Goal: Register for event/course

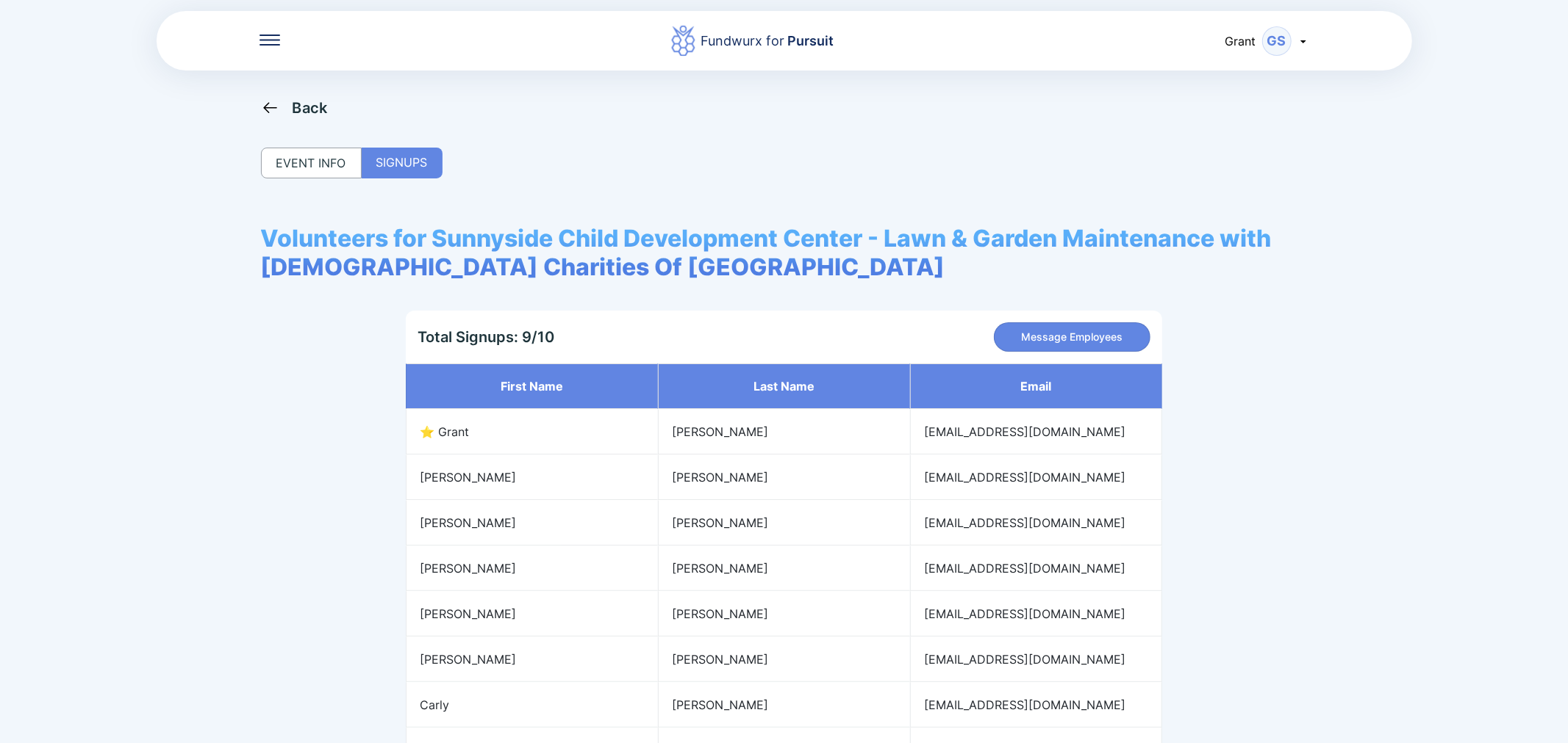
scroll to position [162, 0]
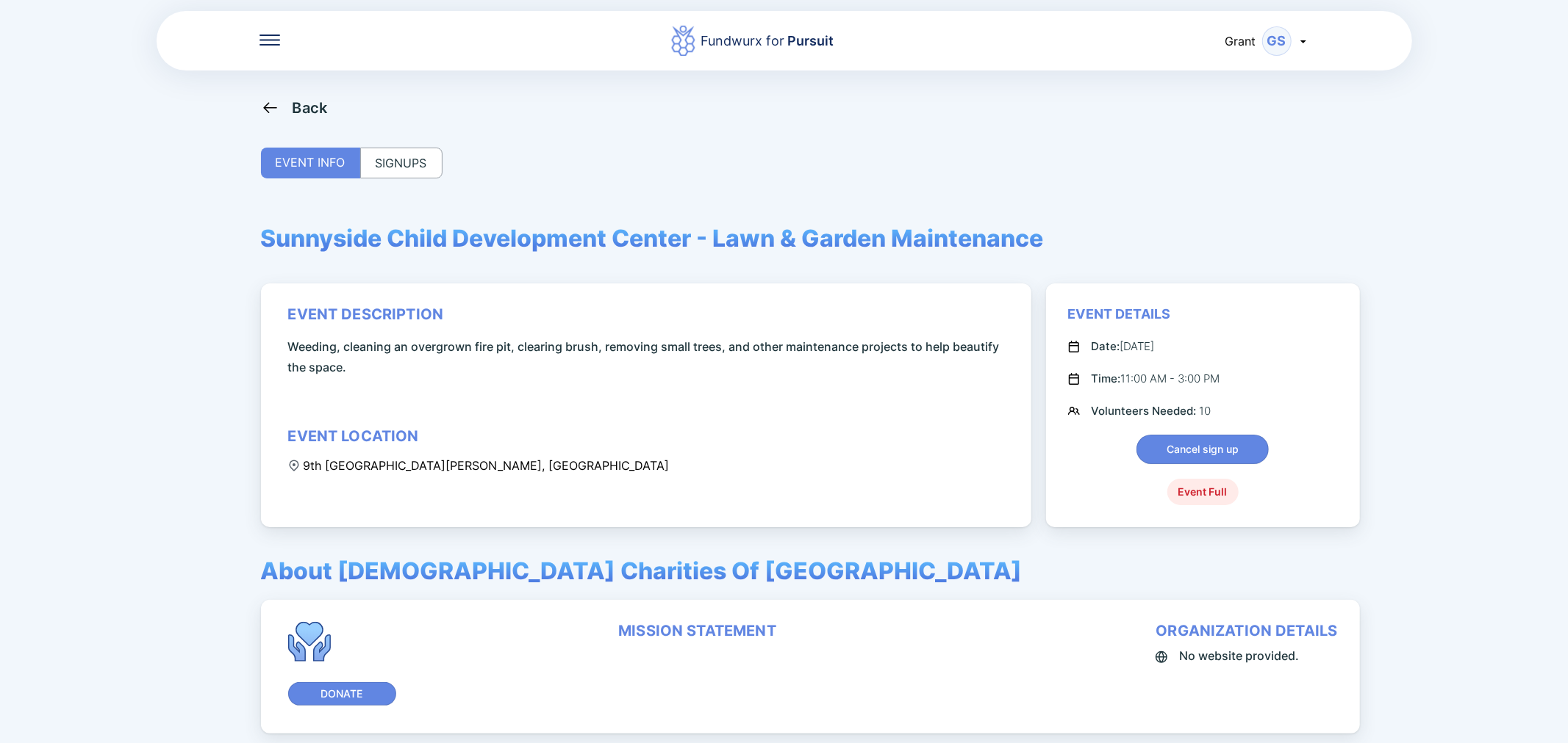
click at [378, 158] on div "SIGNUPS" at bounding box center [401, 164] width 83 height 31
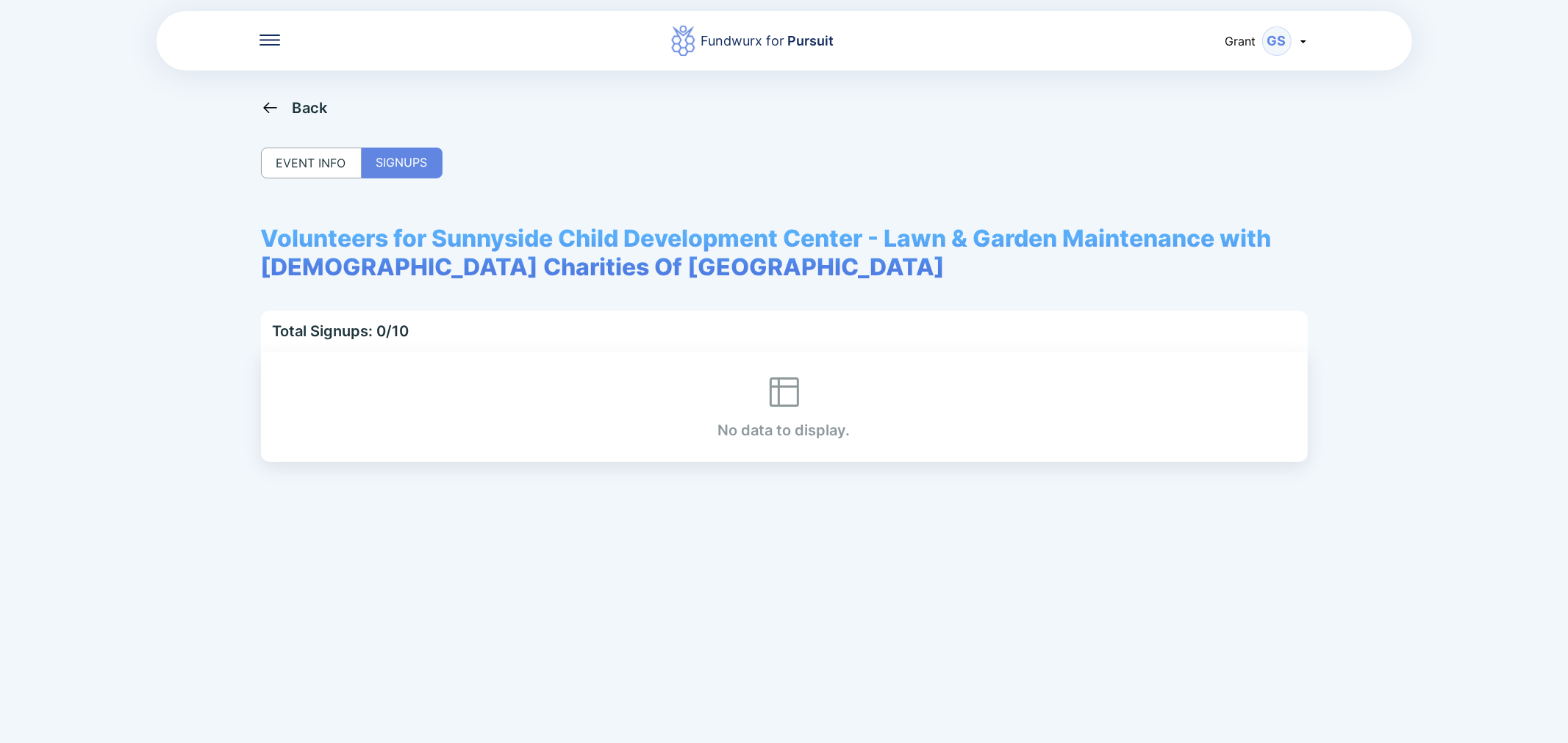
click at [307, 163] on div "EVENT INFO" at bounding box center [311, 164] width 101 height 31
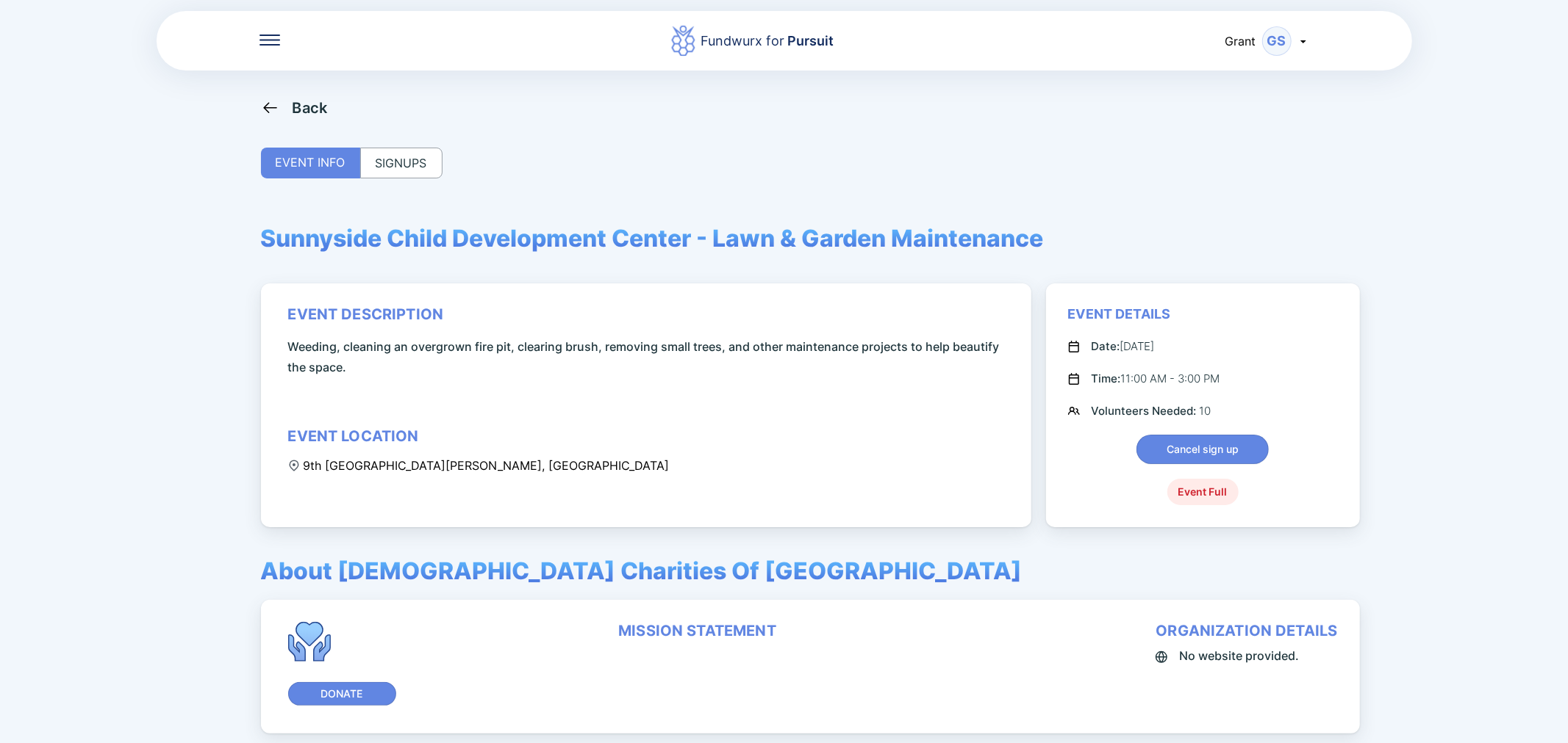
click at [291, 86] on div "Fundwurx for Pursuit Grant GS Back EVENT INFO SIGNUPS Sunnyside Child Developme…" at bounding box center [784, 372] width 1568 height 743
click at [303, 112] on div "Back" at bounding box center [309, 107] width 35 height 18
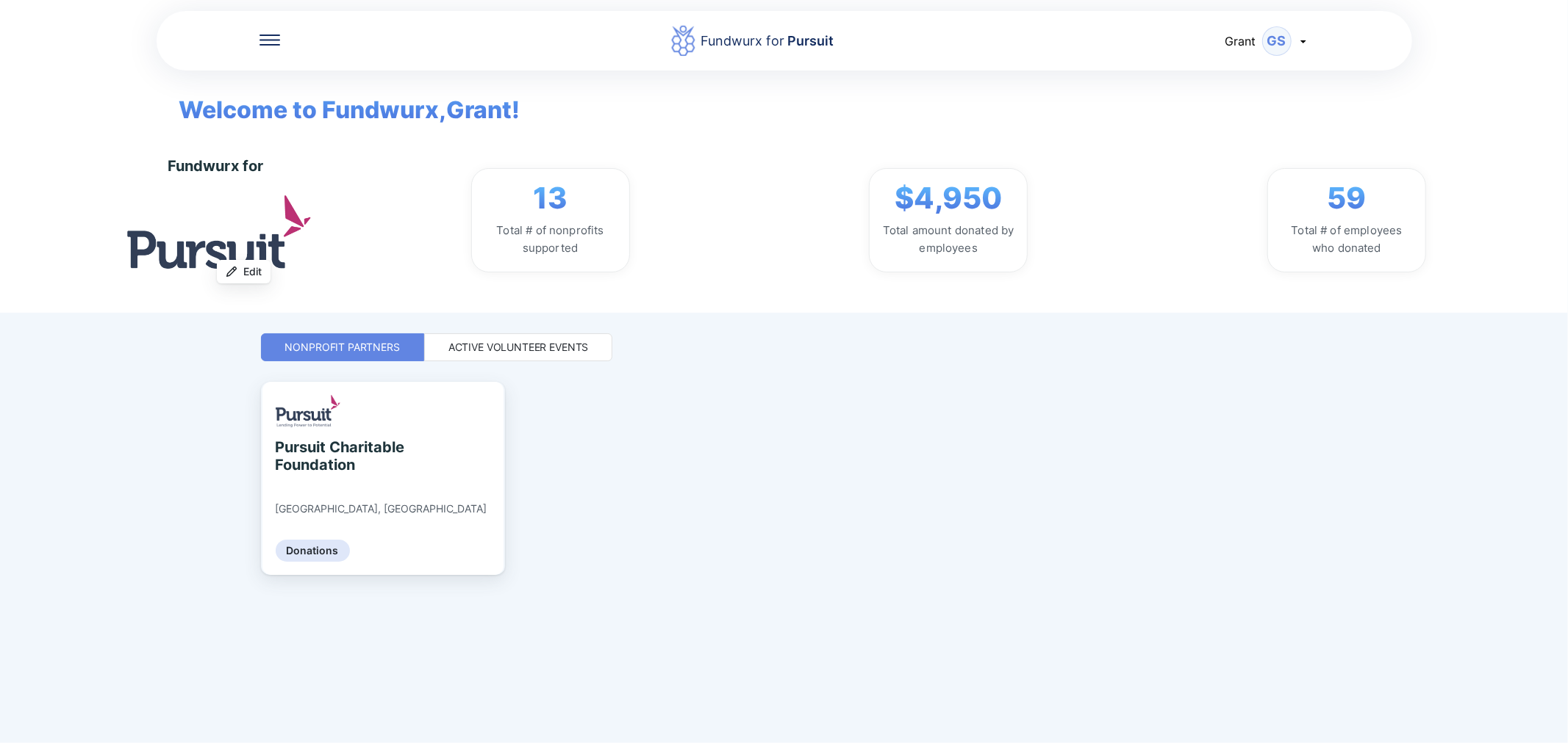
click at [500, 348] on div "Active Volunteer Events" at bounding box center [518, 347] width 140 height 15
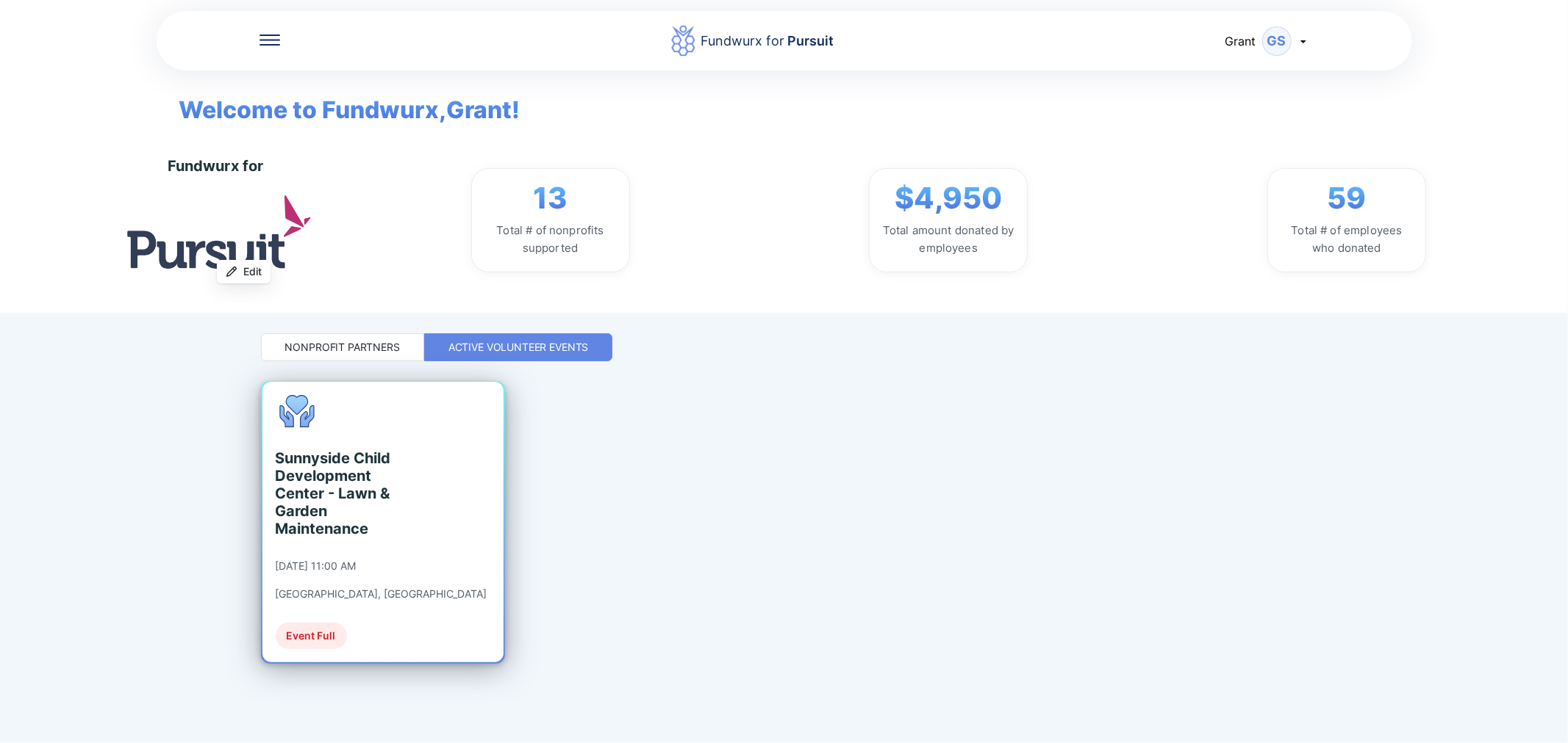
click at [380, 442] on div "Sunnyside Child Development Center - Lawn & Garden Maintenance 09/23/2025 at 11…" at bounding box center [382, 522] width 212 height 254
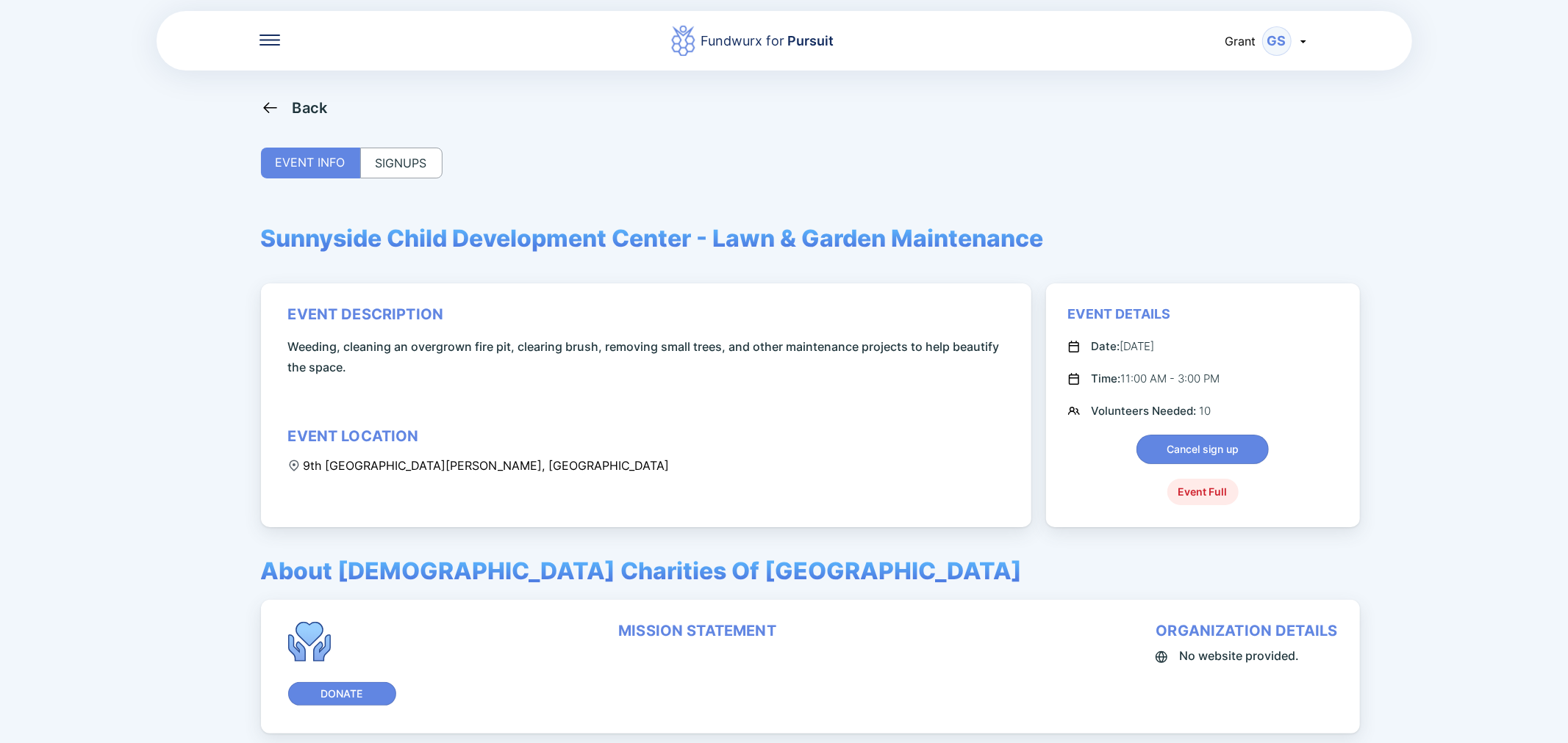
click at [413, 152] on div "SIGNUPS" at bounding box center [401, 164] width 83 height 31
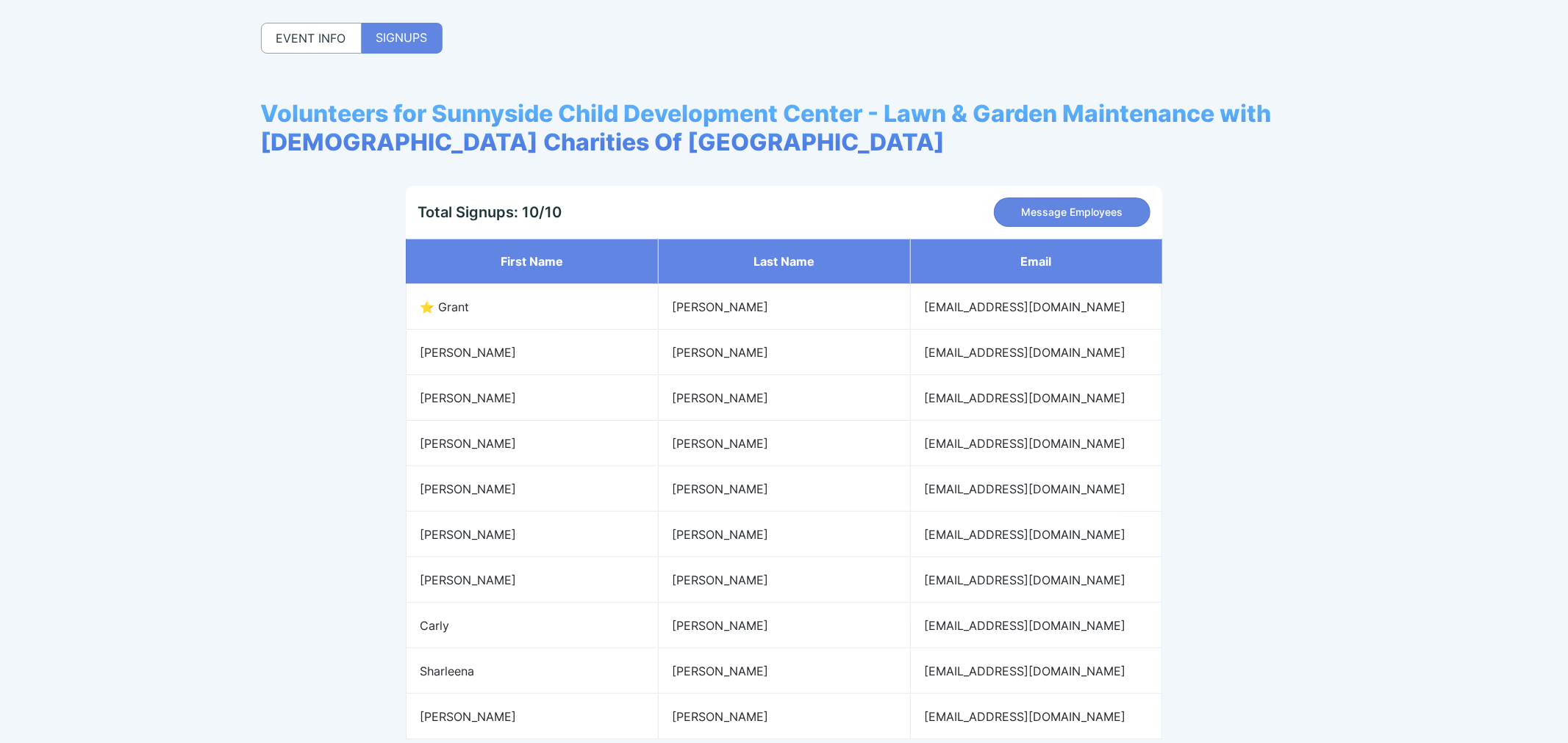
scroll to position [211, 0]
